Goal: Information Seeking & Learning: Learn about a topic

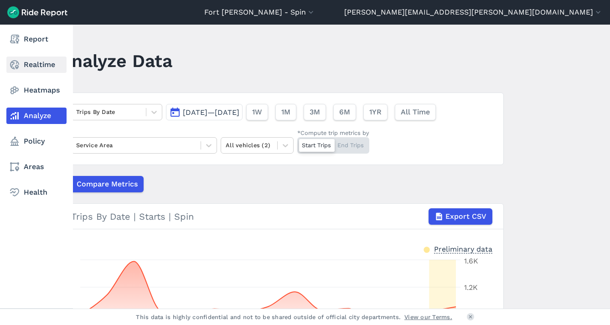
click at [21, 64] on link "Realtime" at bounding box center [36, 65] width 60 height 16
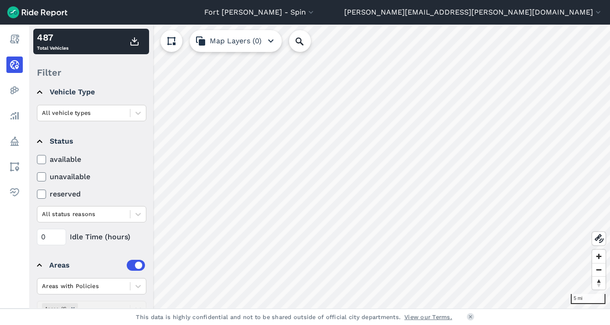
scroll to position [96, 0]
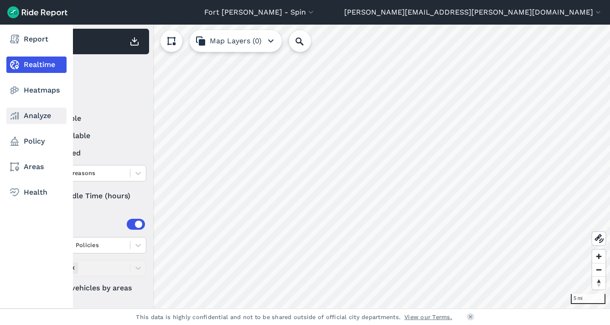
click at [33, 117] on link "Analyze" at bounding box center [36, 116] width 60 height 16
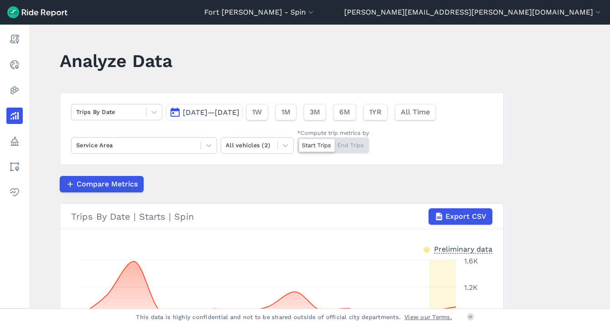
click at [206, 113] on span "[DATE]—[DATE]" at bounding box center [211, 112] width 57 height 9
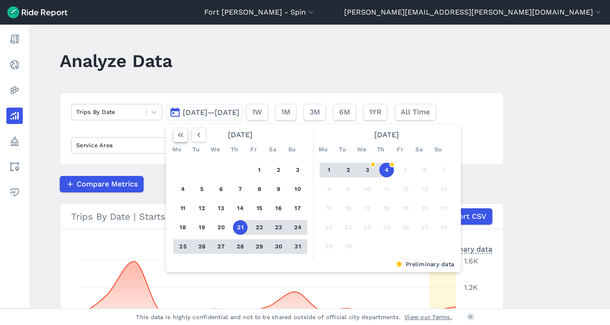
click at [181, 137] on icon "button" at bounding box center [180, 134] width 9 height 9
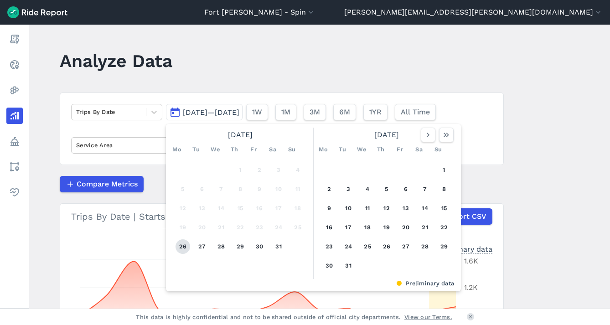
click at [185, 248] on button "26" at bounding box center [182, 246] width 15 height 15
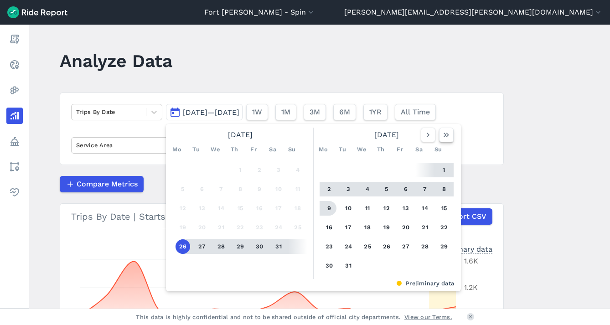
click at [444, 133] on icon "button" at bounding box center [446, 134] width 9 height 9
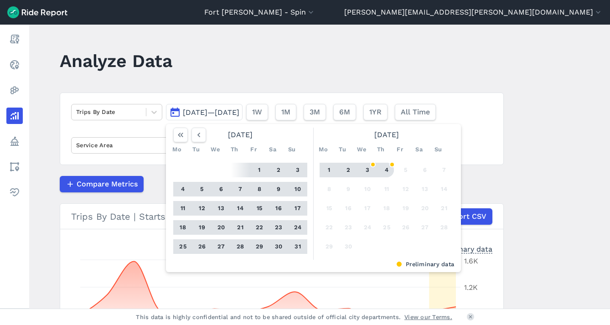
click at [388, 171] on button "4" at bounding box center [386, 170] width 15 height 15
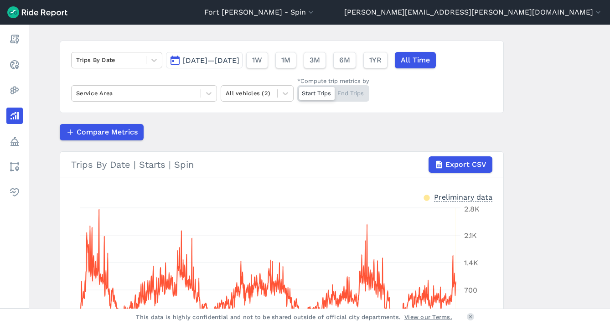
scroll to position [53, 0]
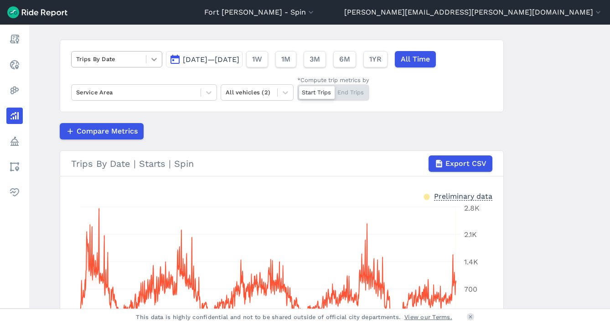
click at [154, 58] on icon at bounding box center [153, 59] width 9 height 9
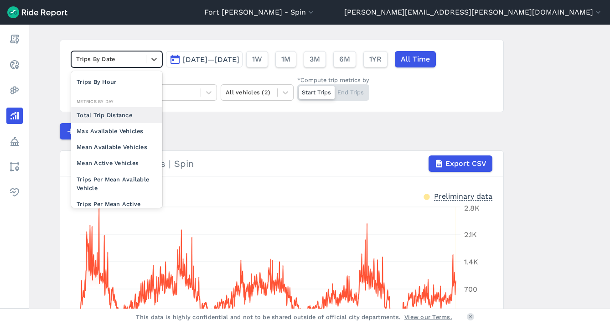
scroll to position [79, 0]
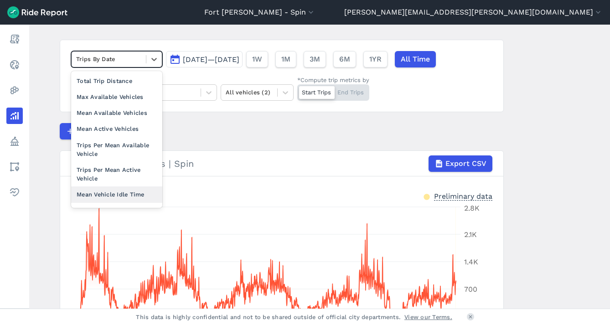
click at [96, 201] on div "Mean Vehicle Idle Time" at bounding box center [116, 194] width 91 height 16
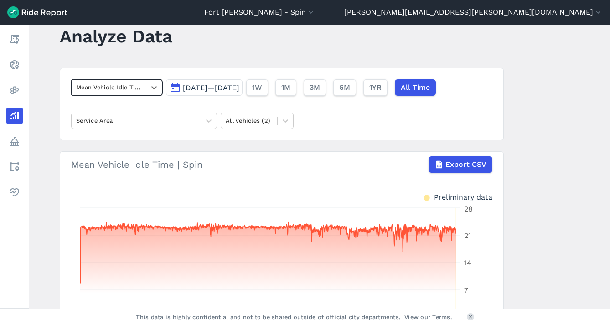
scroll to position [7, 0]
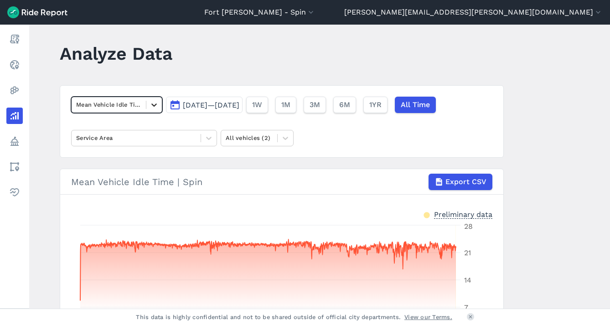
click at [156, 104] on icon at bounding box center [153, 104] width 9 height 9
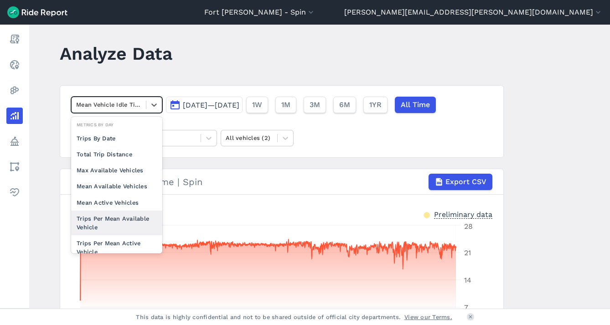
scroll to position [62, 0]
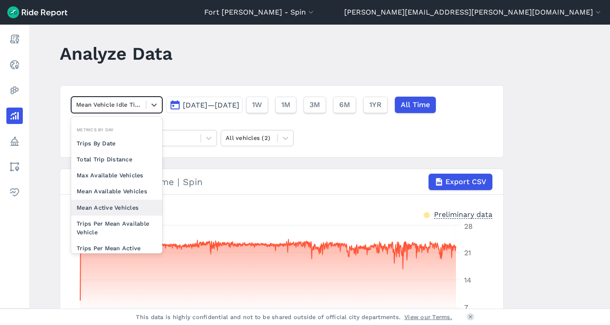
click at [108, 206] on div "Mean Active Vehicles" at bounding box center [116, 208] width 91 height 16
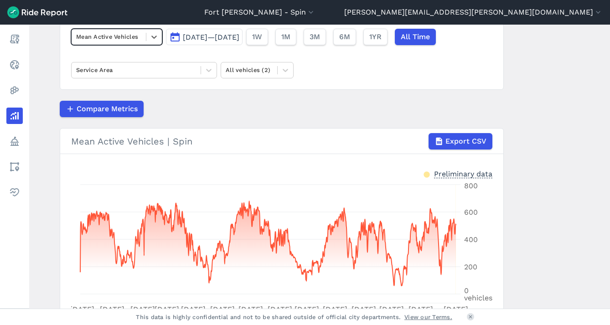
scroll to position [76, 0]
click at [134, 38] on div at bounding box center [108, 36] width 65 height 10
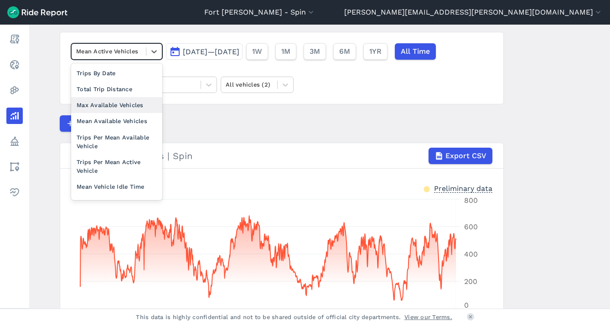
scroll to position [60, 0]
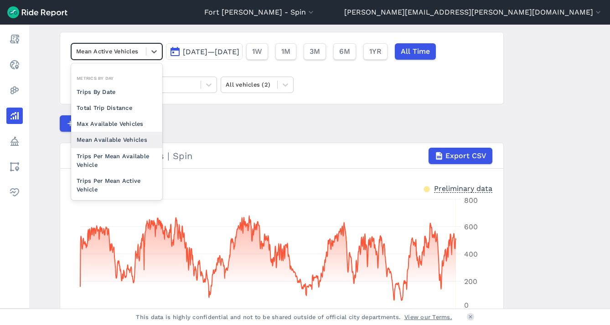
click at [108, 139] on div "Mean Available Vehicles" at bounding box center [116, 140] width 91 height 16
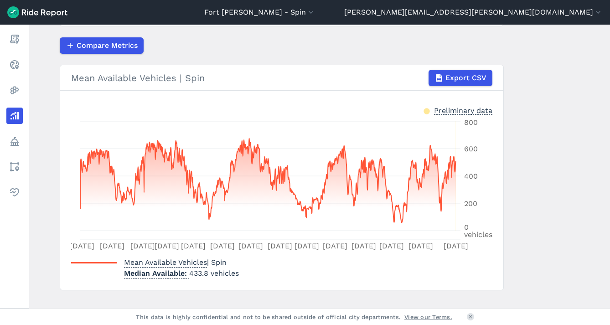
scroll to position [108, 0]
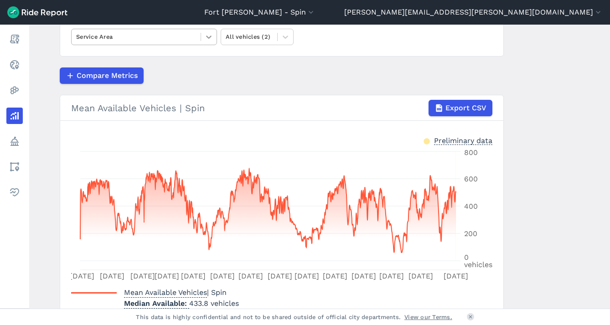
click at [207, 38] on icon at bounding box center [208, 36] width 9 height 9
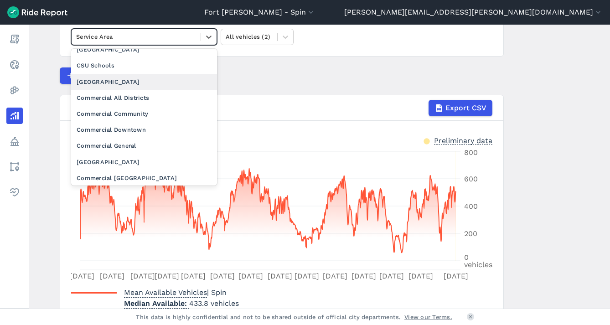
scroll to position [110, 0]
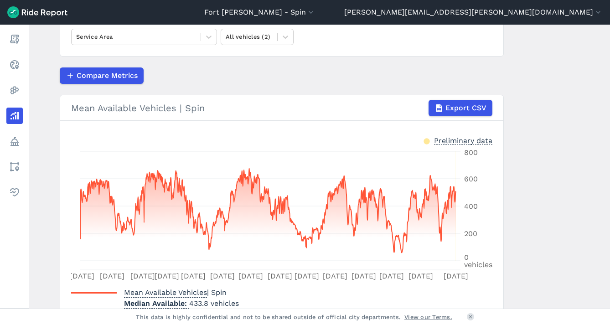
click at [293, 76] on div "Compare Metrics" at bounding box center [282, 75] width 444 height 16
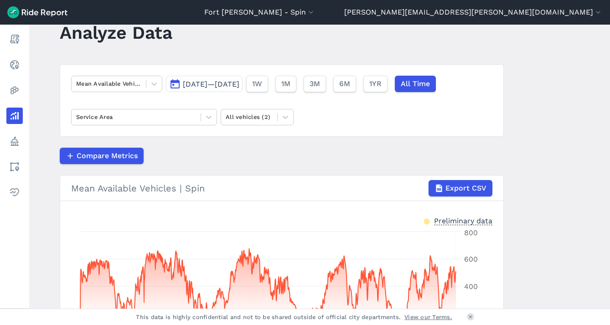
scroll to position [23, 0]
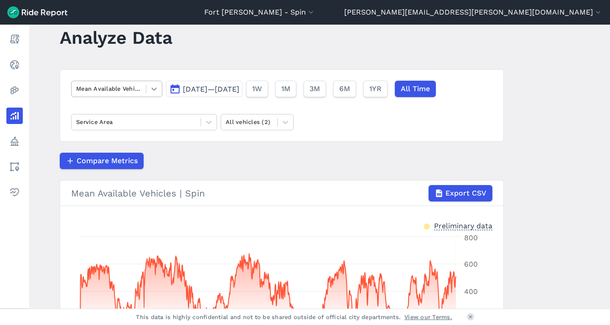
click at [150, 91] on icon at bounding box center [153, 88] width 9 height 9
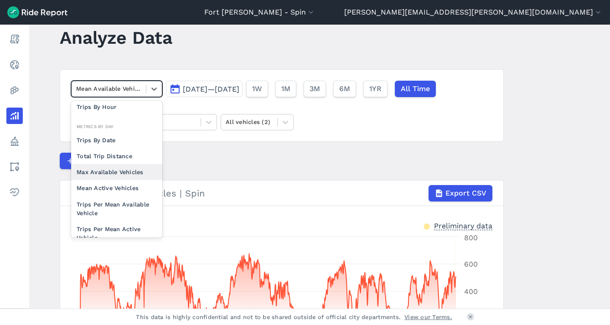
scroll to position [50, 0]
click at [100, 170] on div "Max Available Vehicles" at bounding box center [116, 172] width 91 height 16
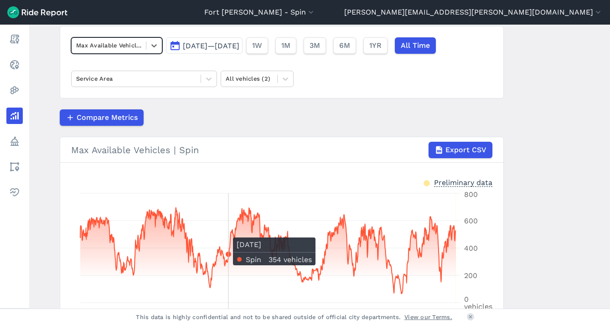
scroll to position [61, 0]
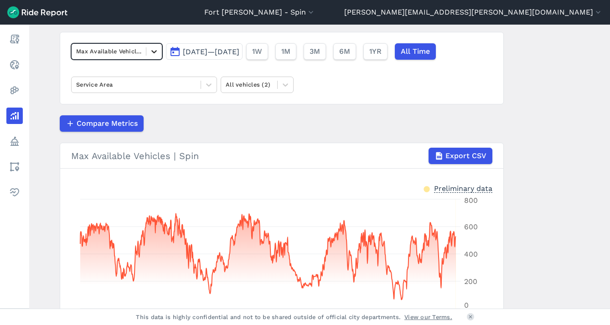
click at [154, 50] on icon at bounding box center [153, 51] width 9 height 9
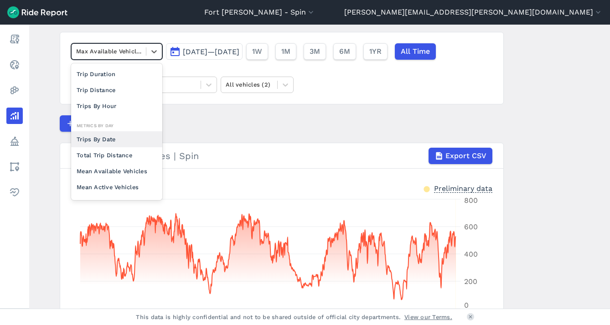
scroll to position [12, 0]
click at [115, 172] on div "Mean Available Vehicles" at bounding box center [116, 172] width 91 height 16
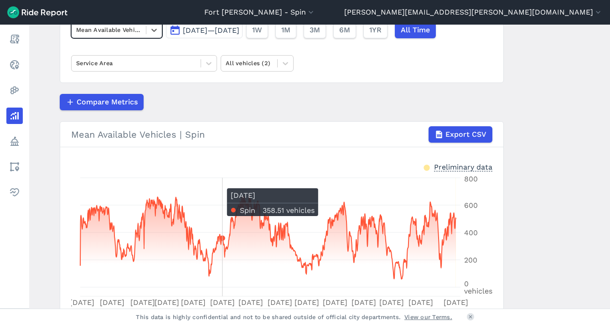
scroll to position [82, 0]
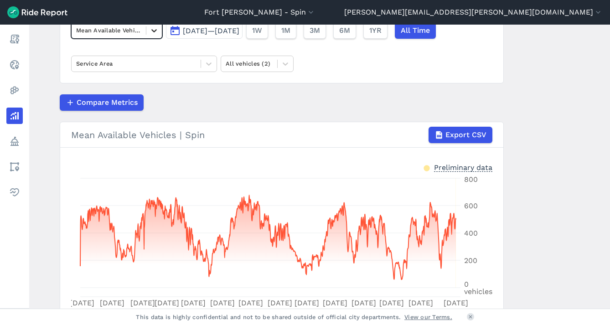
click at [151, 27] on icon at bounding box center [153, 30] width 9 height 9
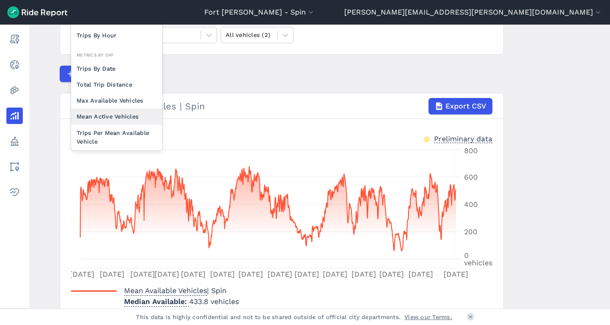
scroll to position [109, 0]
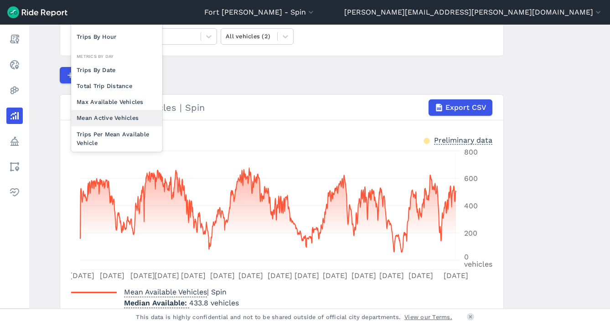
click at [117, 116] on div "Mean Active Vehicles" at bounding box center [116, 118] width 91 height 16
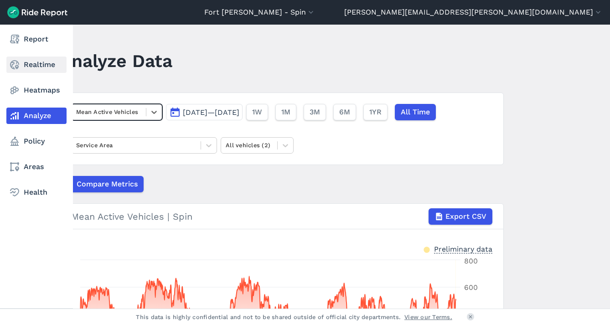
click at [27, 68] on link "Realtime" at bounding box center [36, 65] width 60 height 16
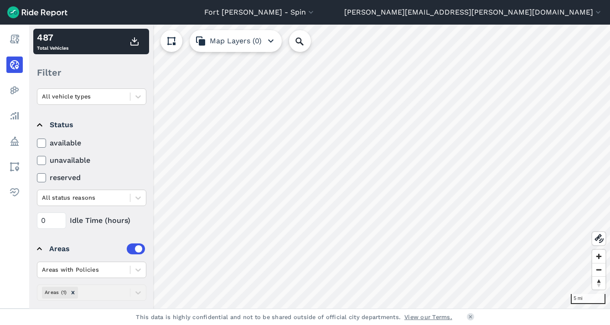
scroll to position [96, 0]
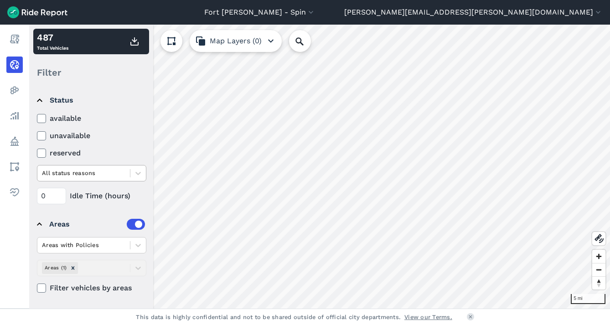
click at [112, 175] on div at bounding box center [83, 173] width 83 height 10
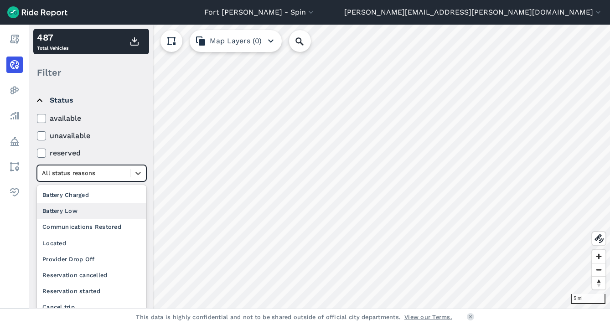
click at [101, 205] on div "Battery Low" at bounding box center [91, 211] width 109 height 16
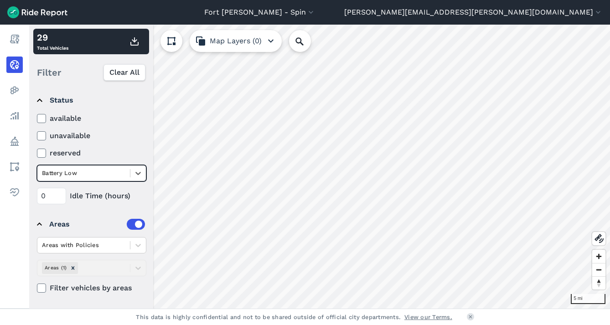
click at [107, 174] on div at bounding box center [83, 173] width 83 height 10
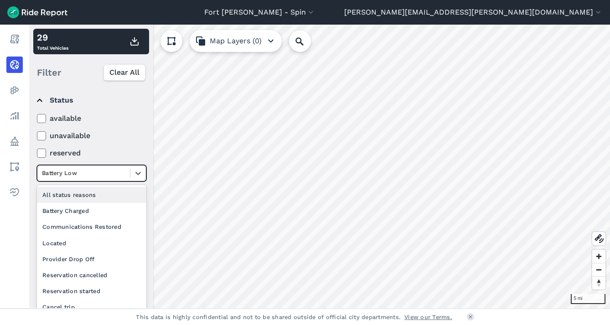
scroll to position [11, 0]
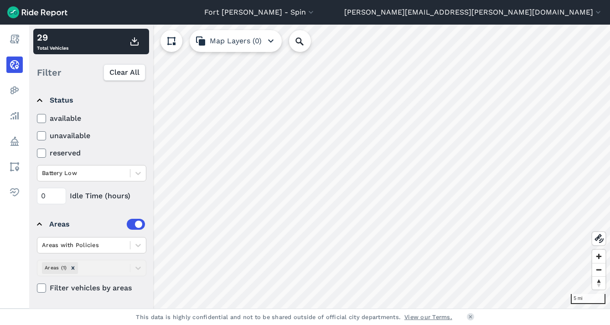
click at [108, 143] on div "available unavailable reserved Battery Low" at bounding box center [91, 147] width 109 height 68
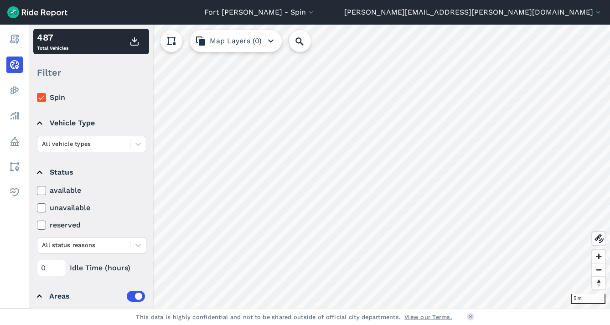
scroll to position [23, 0]
click at [43, 191] on icon at bounding box center [41, 191] width 8 height 9
click at [37, 191] on input "available" at bounding box center [37, 189] width 0 height 6
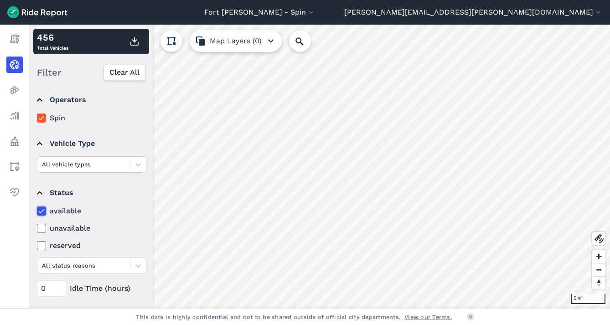
scroll to position [0, 0]
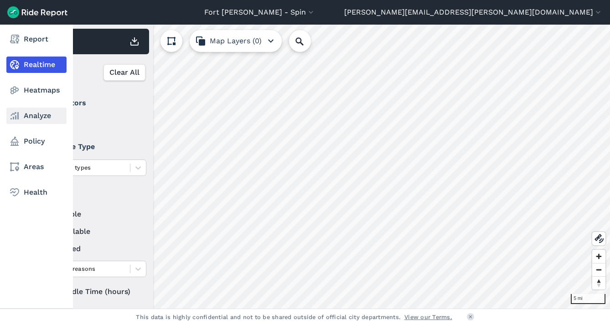
click at [23, 113] on link "Analyze" at bounding box center [36, 116] width 60 height 16
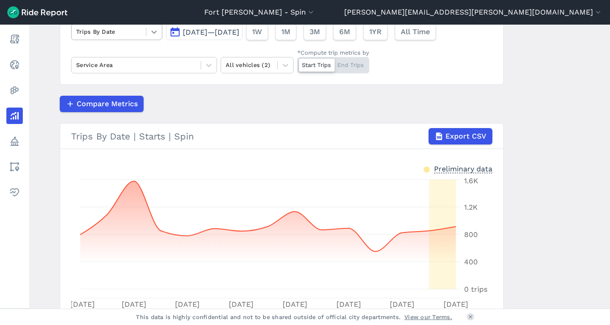
scroll to position [82, 0]
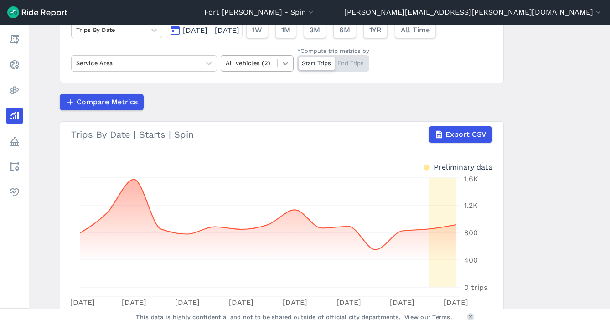
click at [279, 58] on div at bounding box center [285, 63] width 15 height 15
click at [198, 61] on div "Service Area" at bounding box center [136, 63] width 129 height 14
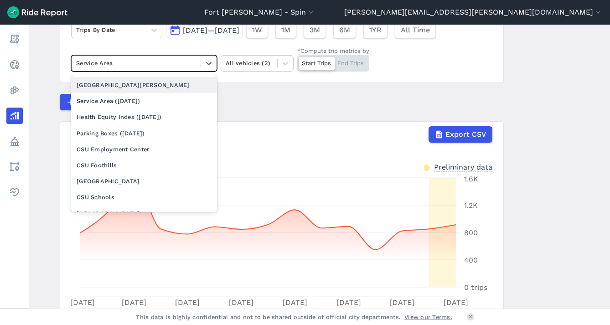
click at [198, 61] on div "Service Area" at bounding box center [136, 63] width 129 height 14
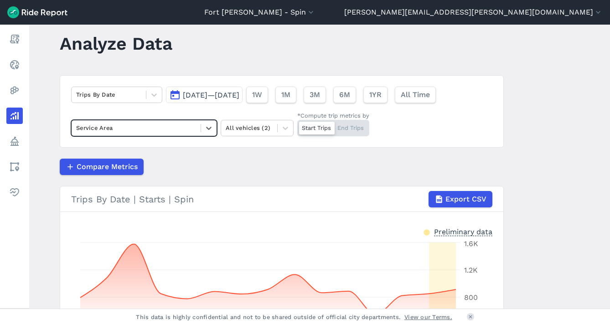
scroll to position [0, 0]
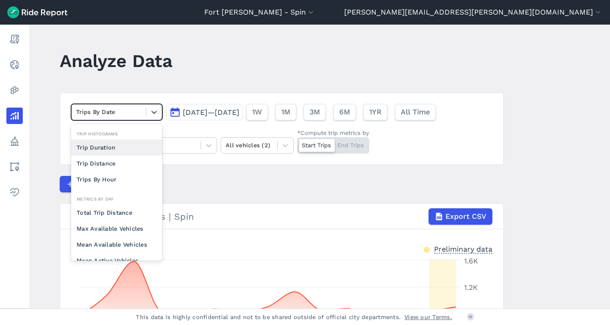
click at [144, 113] on div "Trips By Date" at bounding box center [116, 112] width 91 height 16
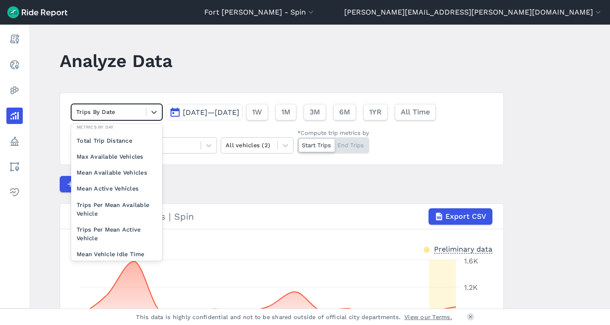
scroll to position [79, 0]
